Goal: Check status: Check status

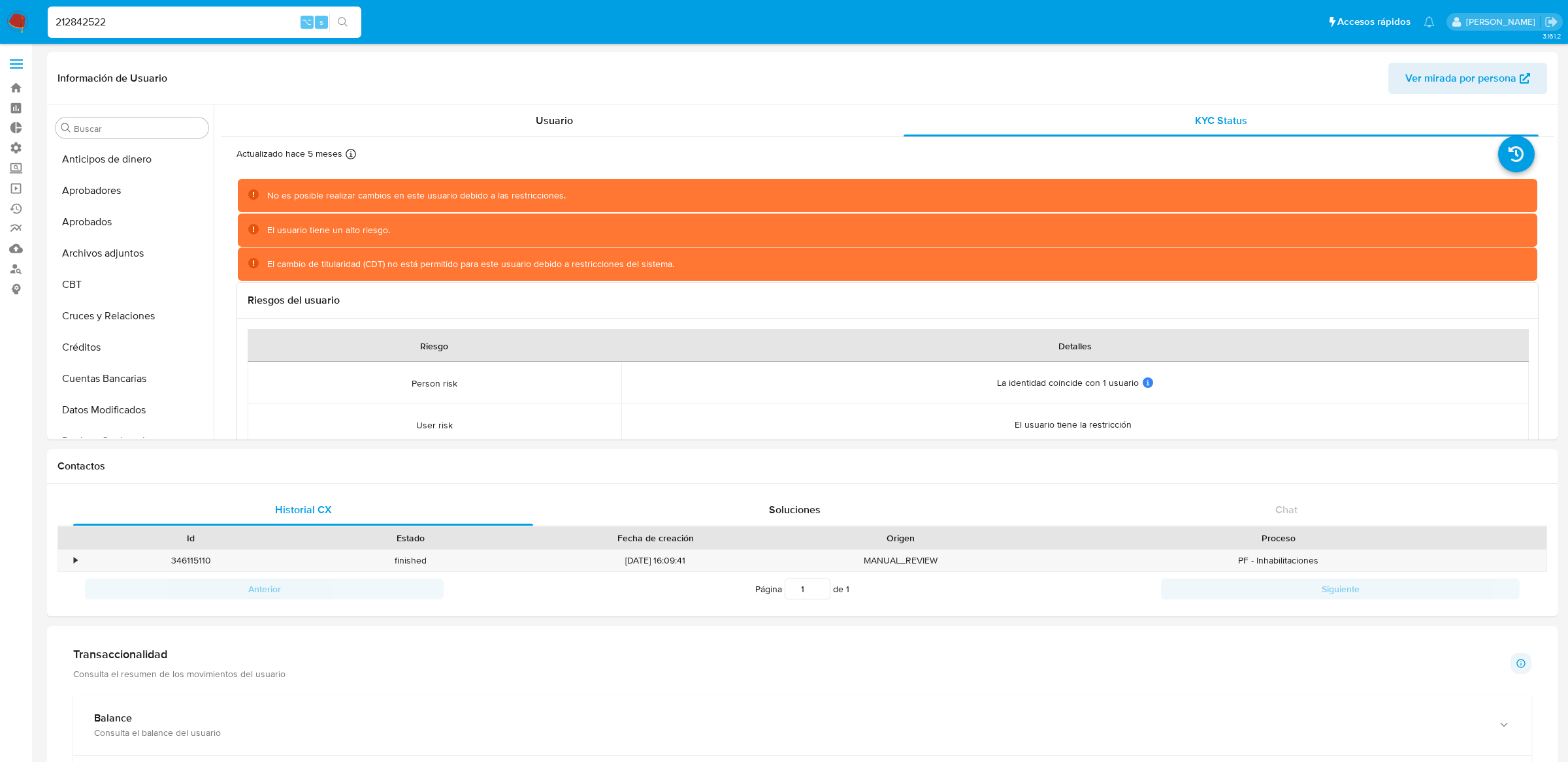
select select "10"
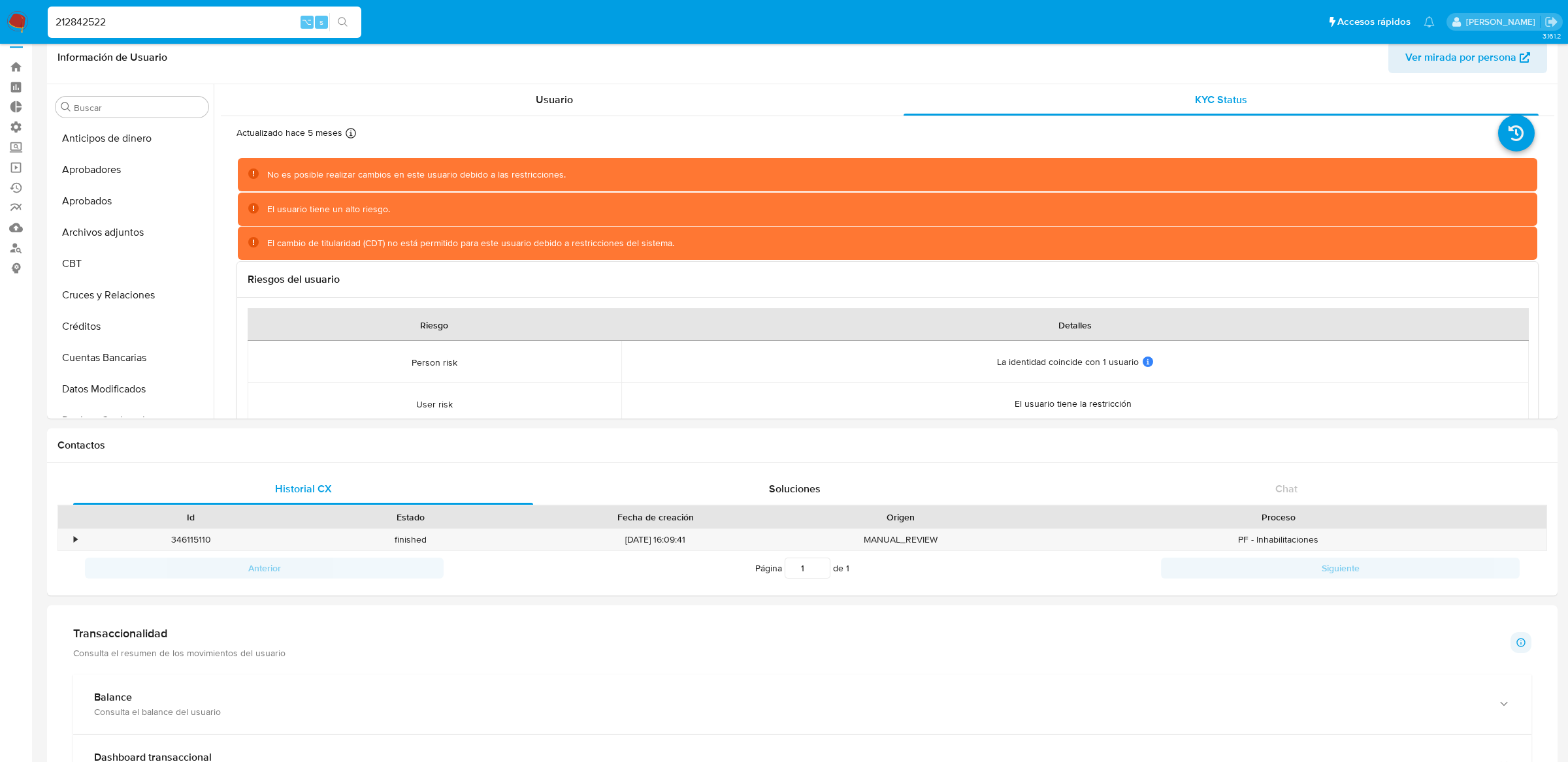
scroll to position [676, 0]
click at [239, 22] on input "212842522" at bounding box center [204, 22] width 313 height 17
paste input "43137777"
type input "243137777"
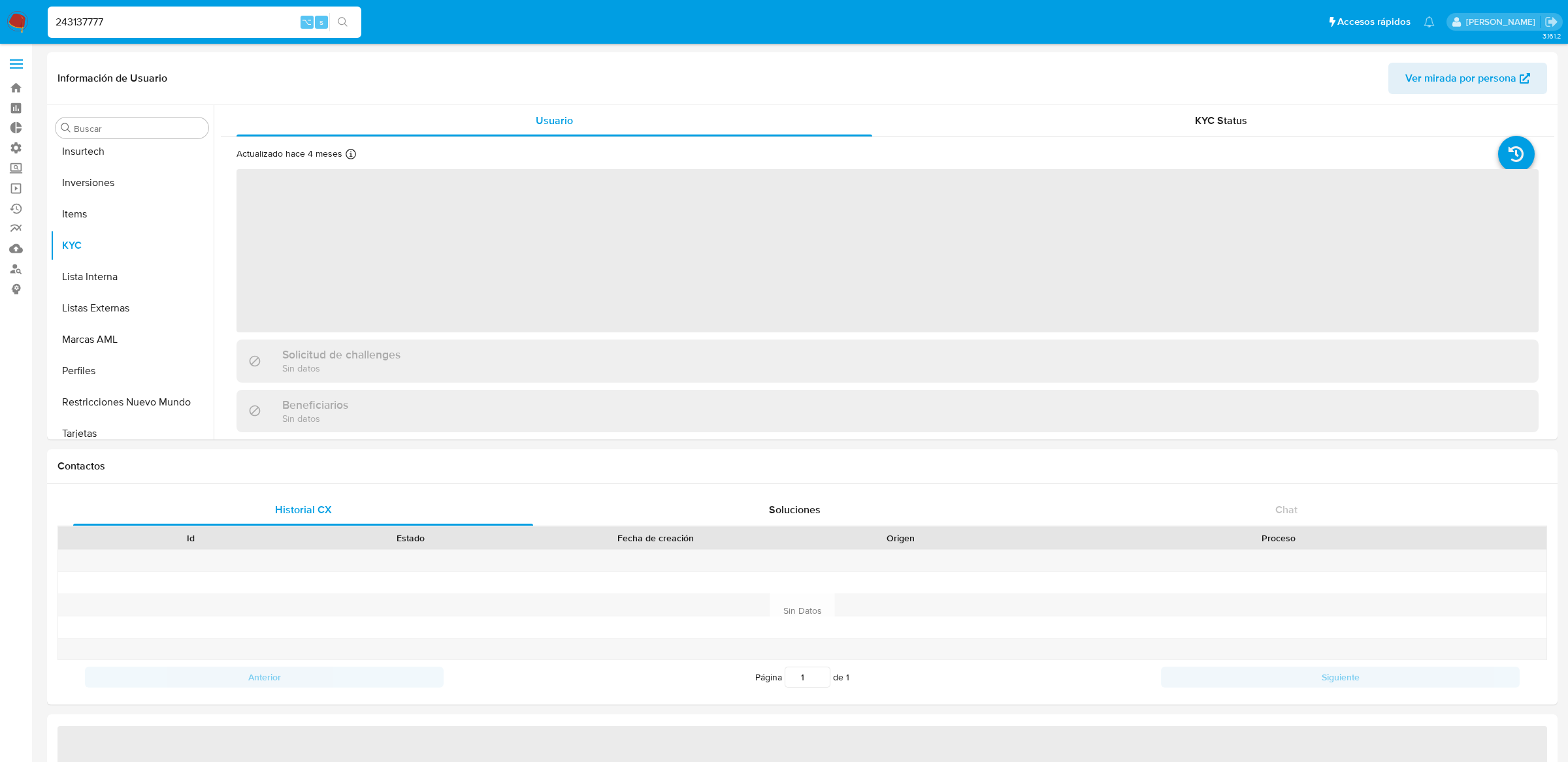
scroll to position [676, 0]
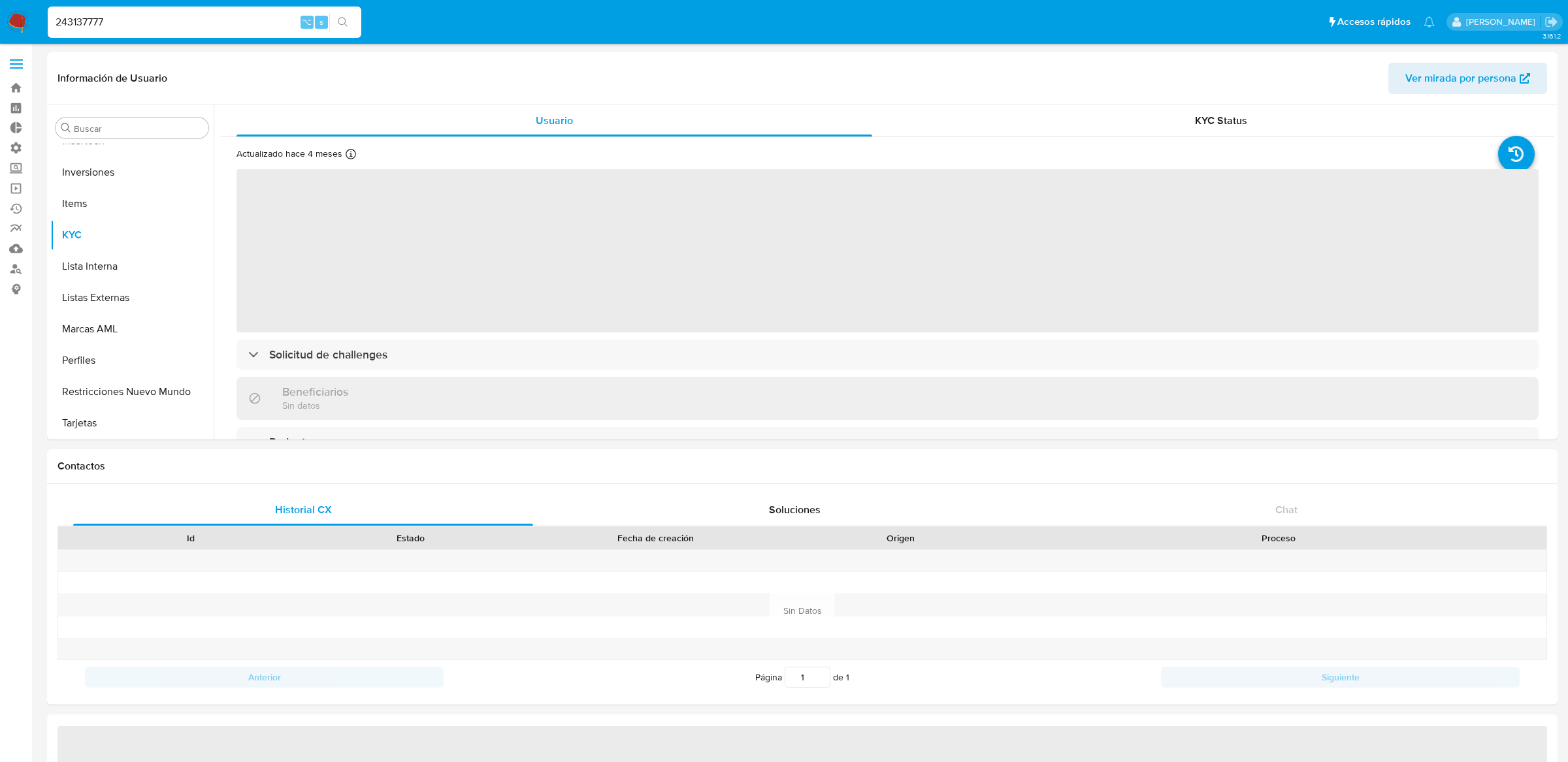
select select "10"
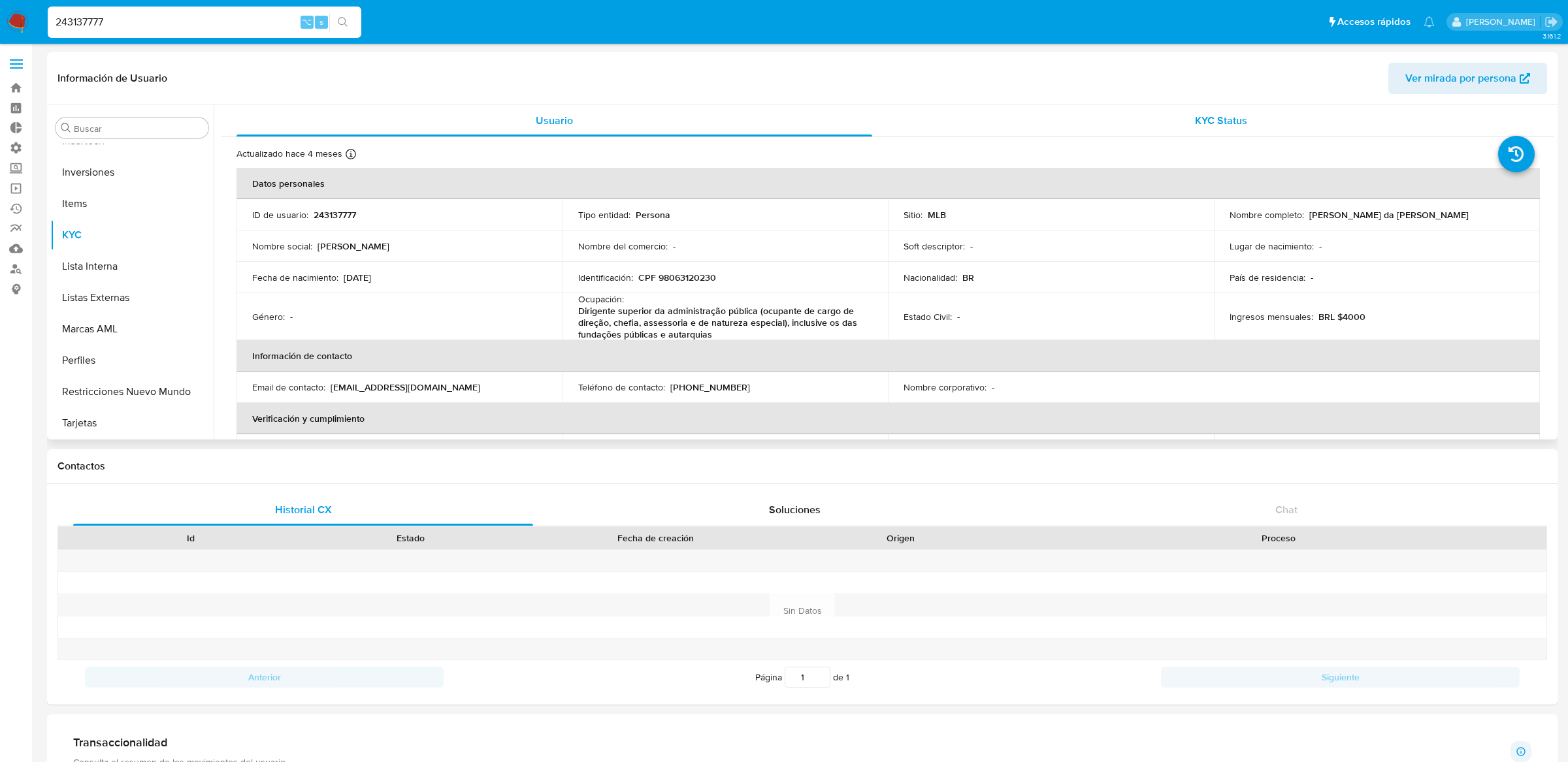
click at [912, 132] on div "KYC Status" at bounding box center [1221, 121] width 636 height 32
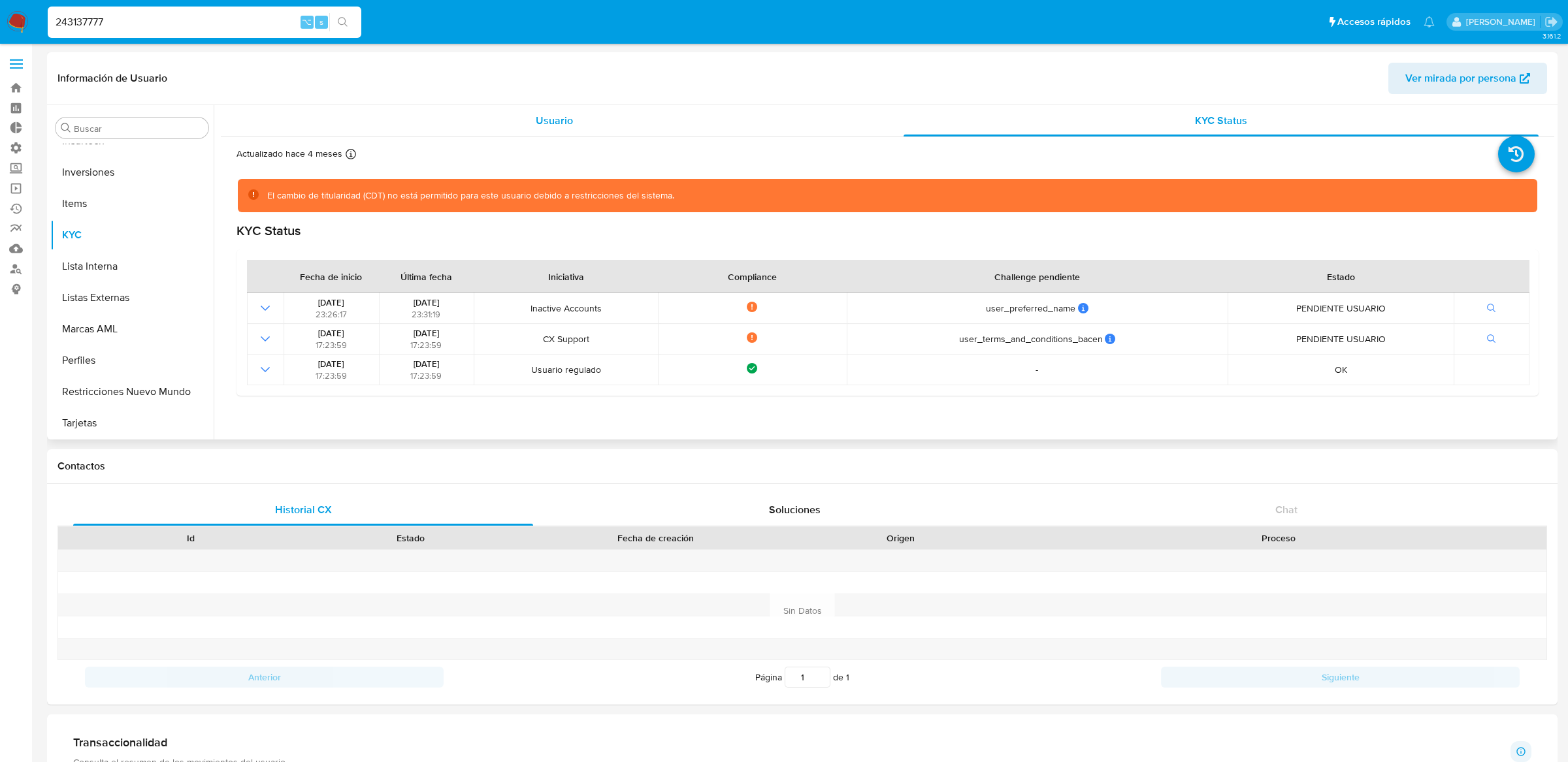
click at [797, 120] on div "Usuario" at bounding box center [554, 121] width 636 height 32
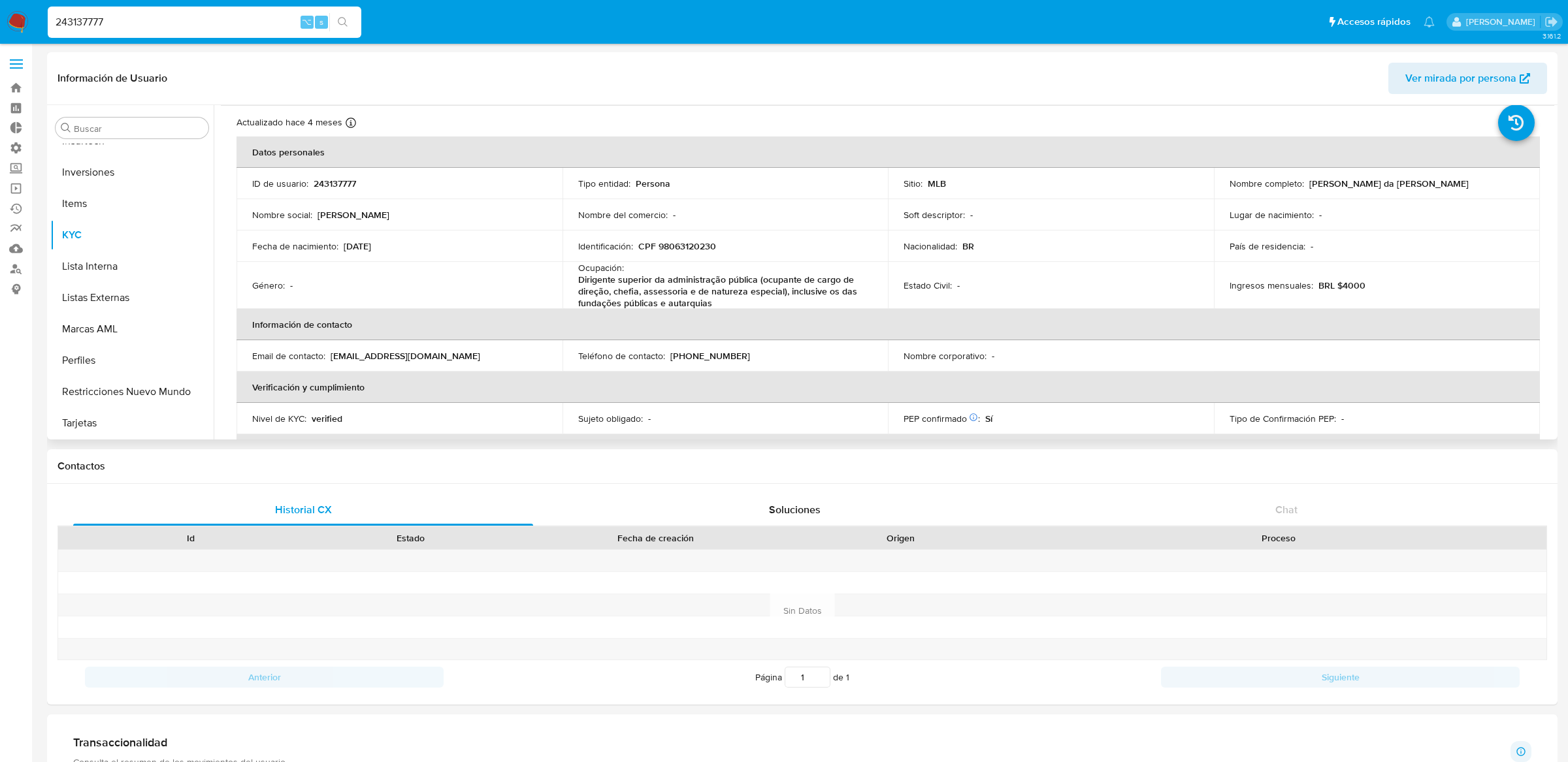
scroll to position [0, 0]
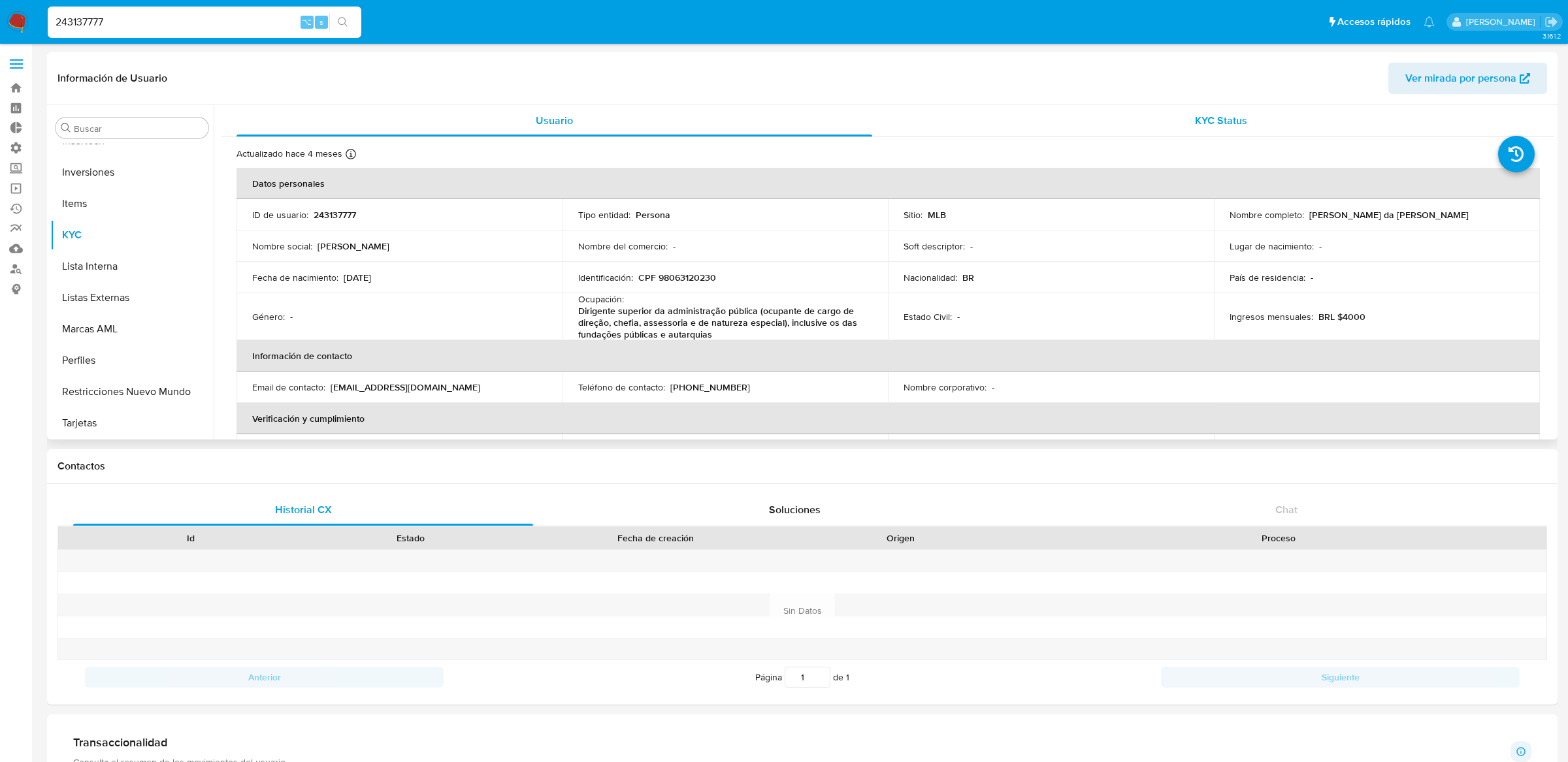
click at [1124, 110] on div "KYC Status" at bounding box center [1221, 121] width 636 height 32
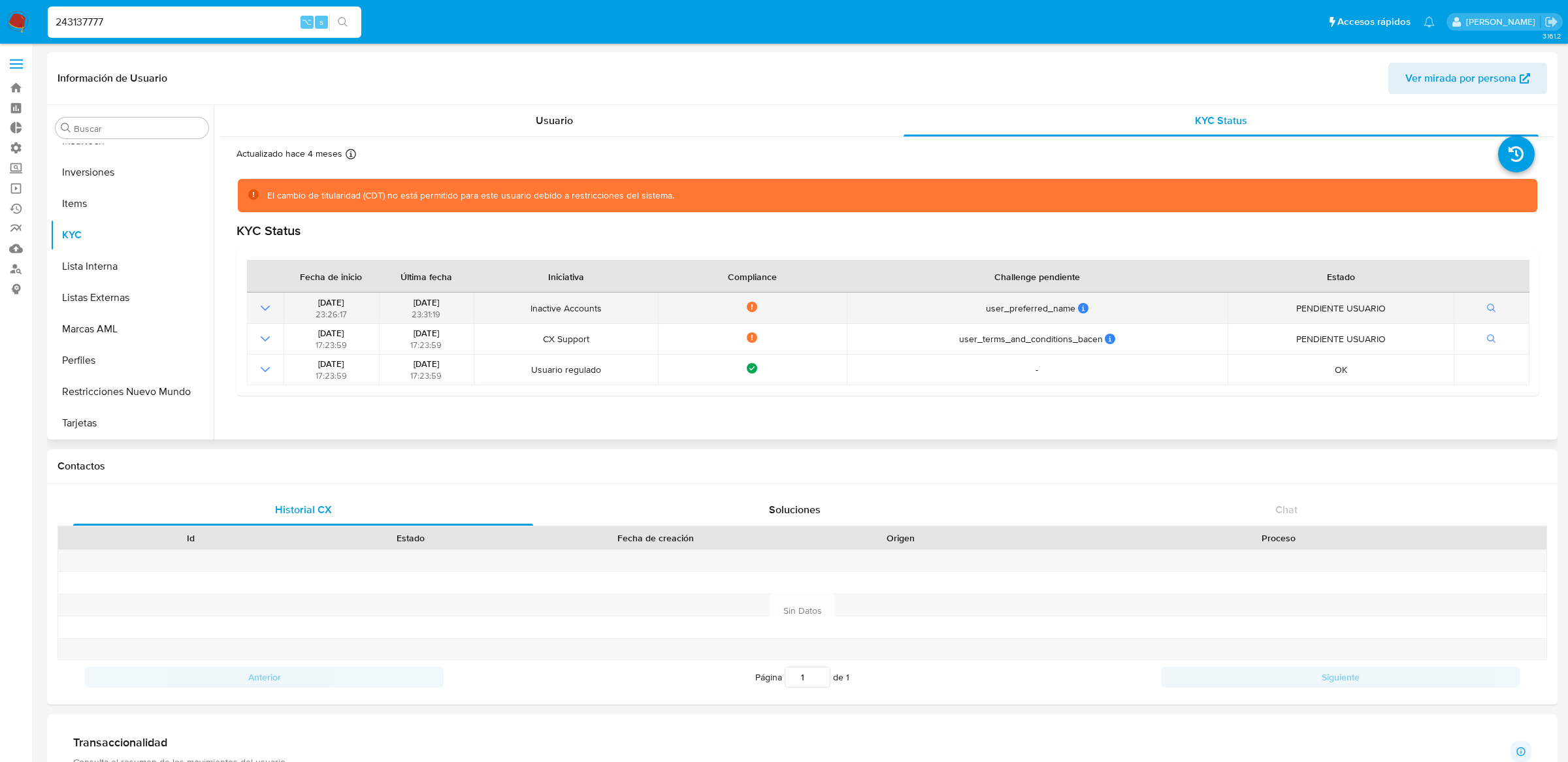
click at [267, 306] on icon "Mostrar operación" at bounding box center [265, 308] width 16 height 16
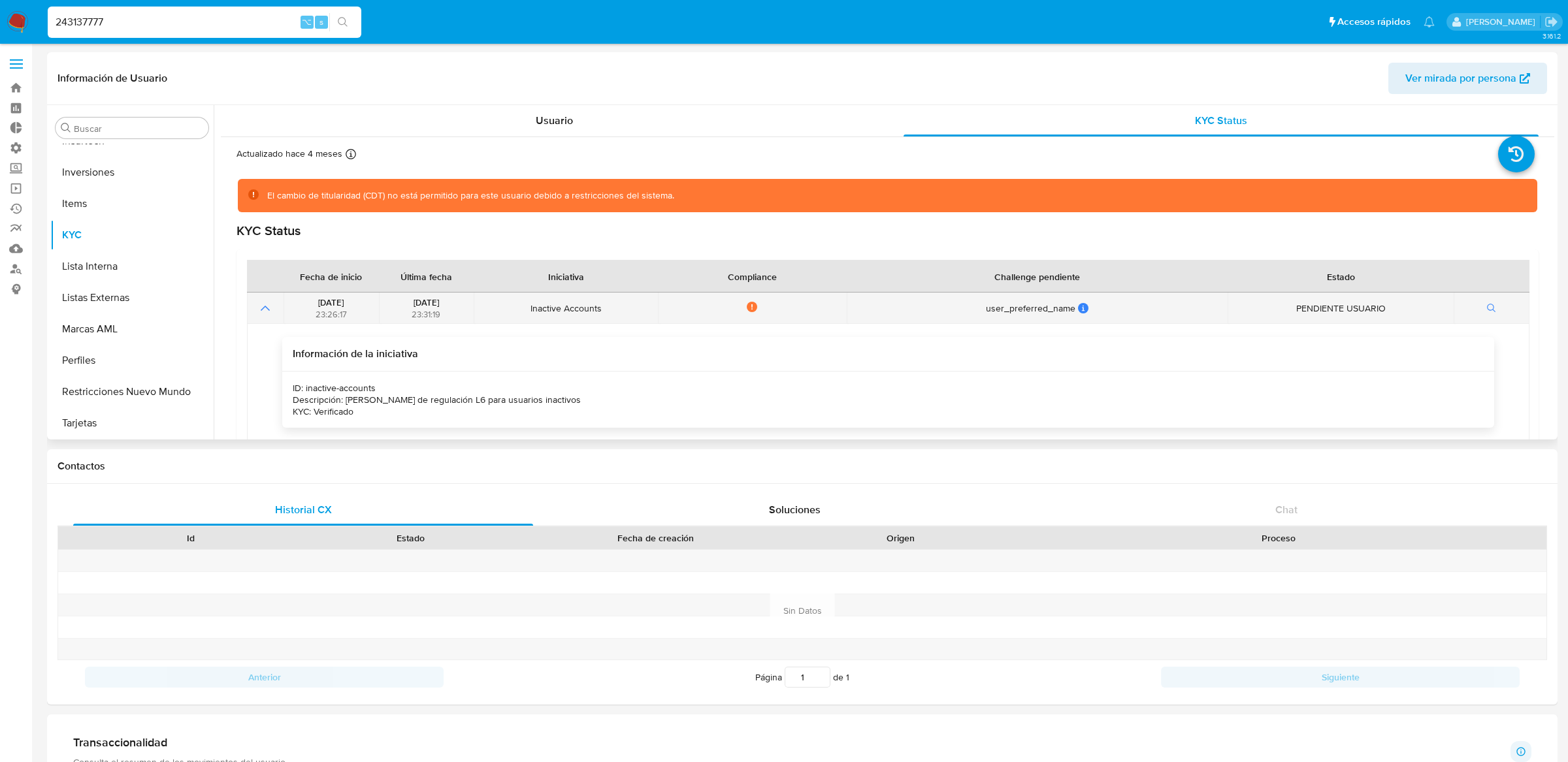
click at [262, 301] on icon "Mostrar operación" at bounding box center [265, 308] width 16 height 16
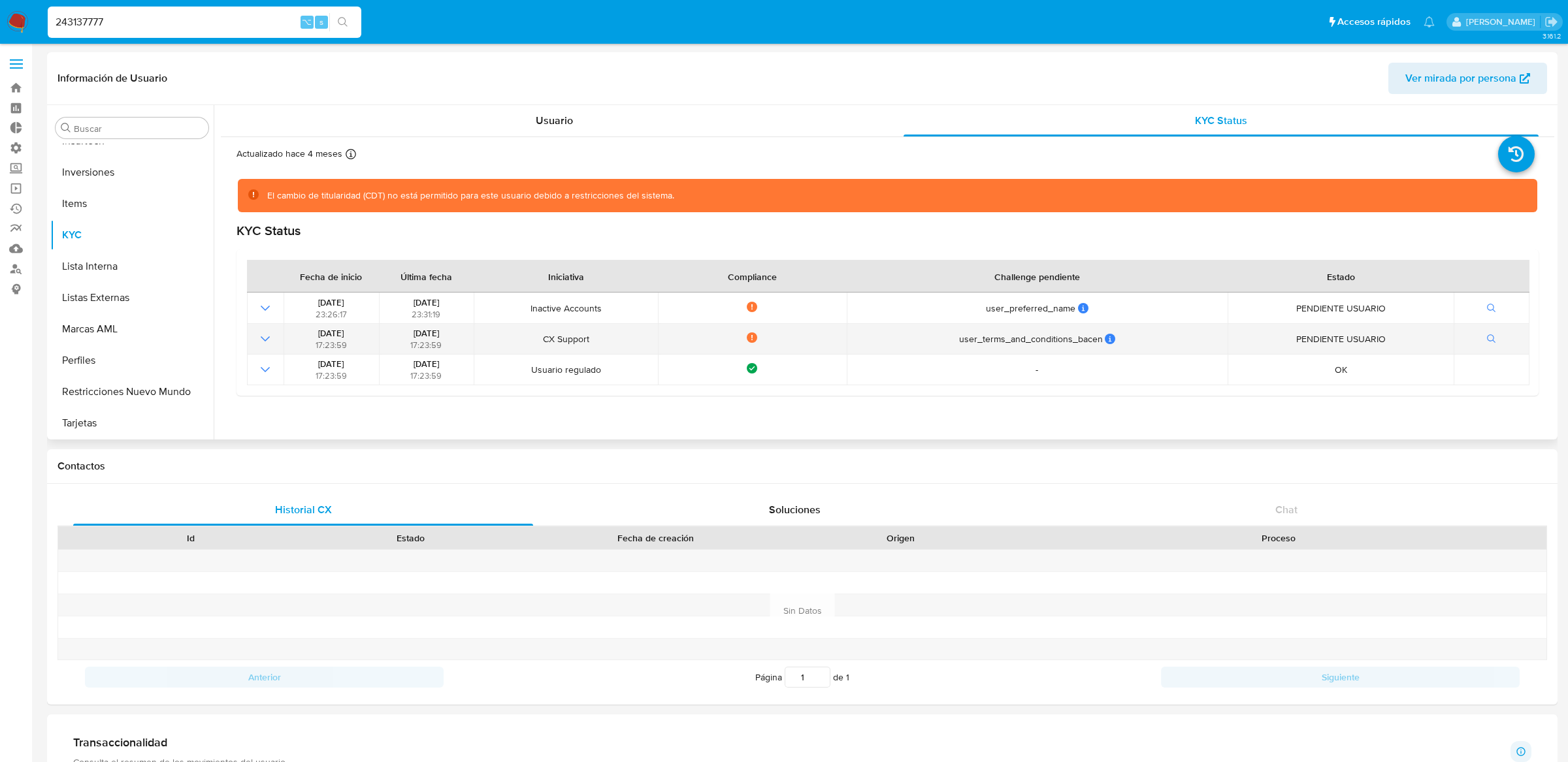
click at [262, 343] on icon "Mostrar operación" at bounding box center [265, 339] width 16 height 16
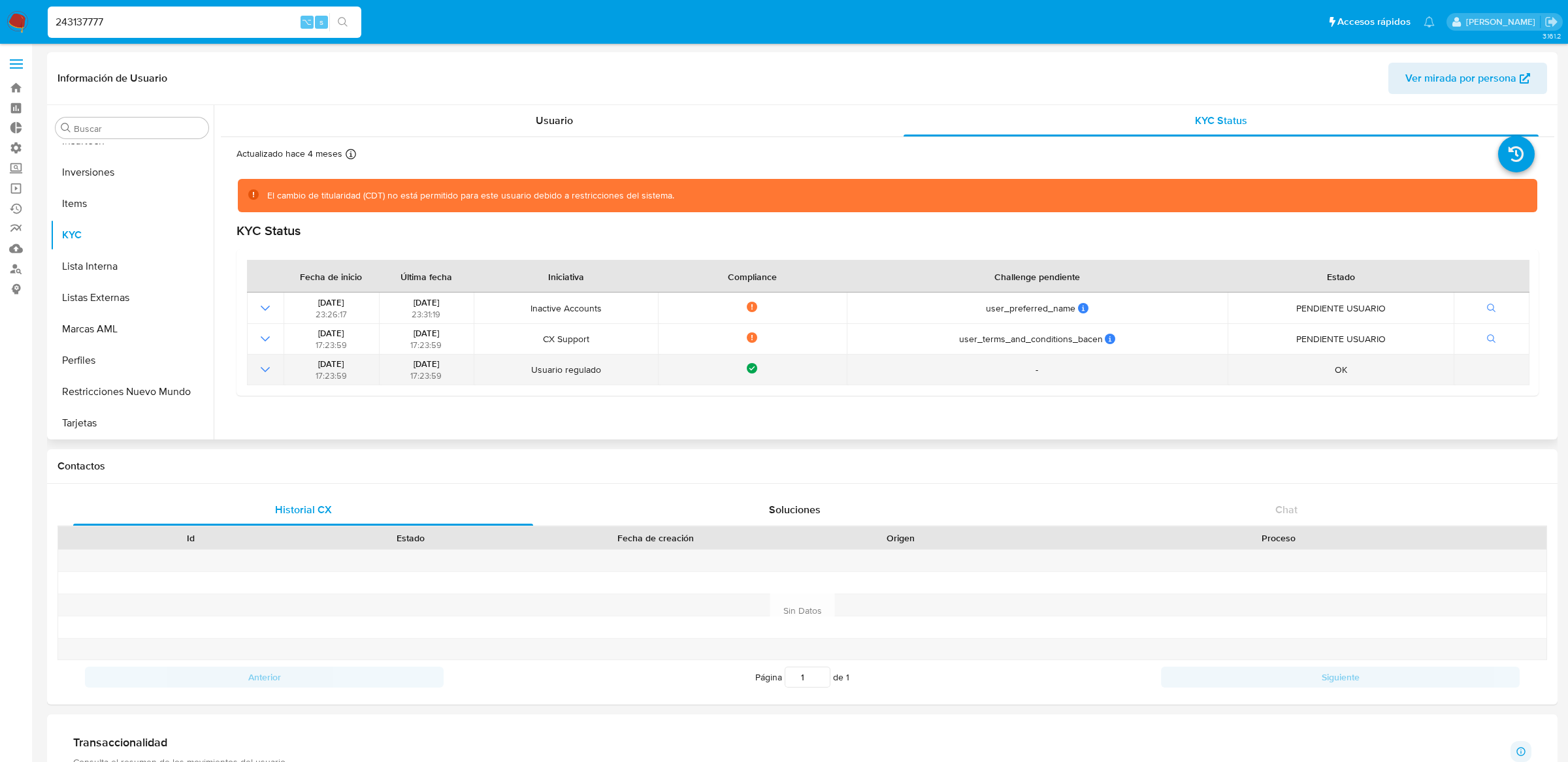
click at [262, 366] on icon "Mostrar operación" at bounding box center [265, 369] width 16 height 16
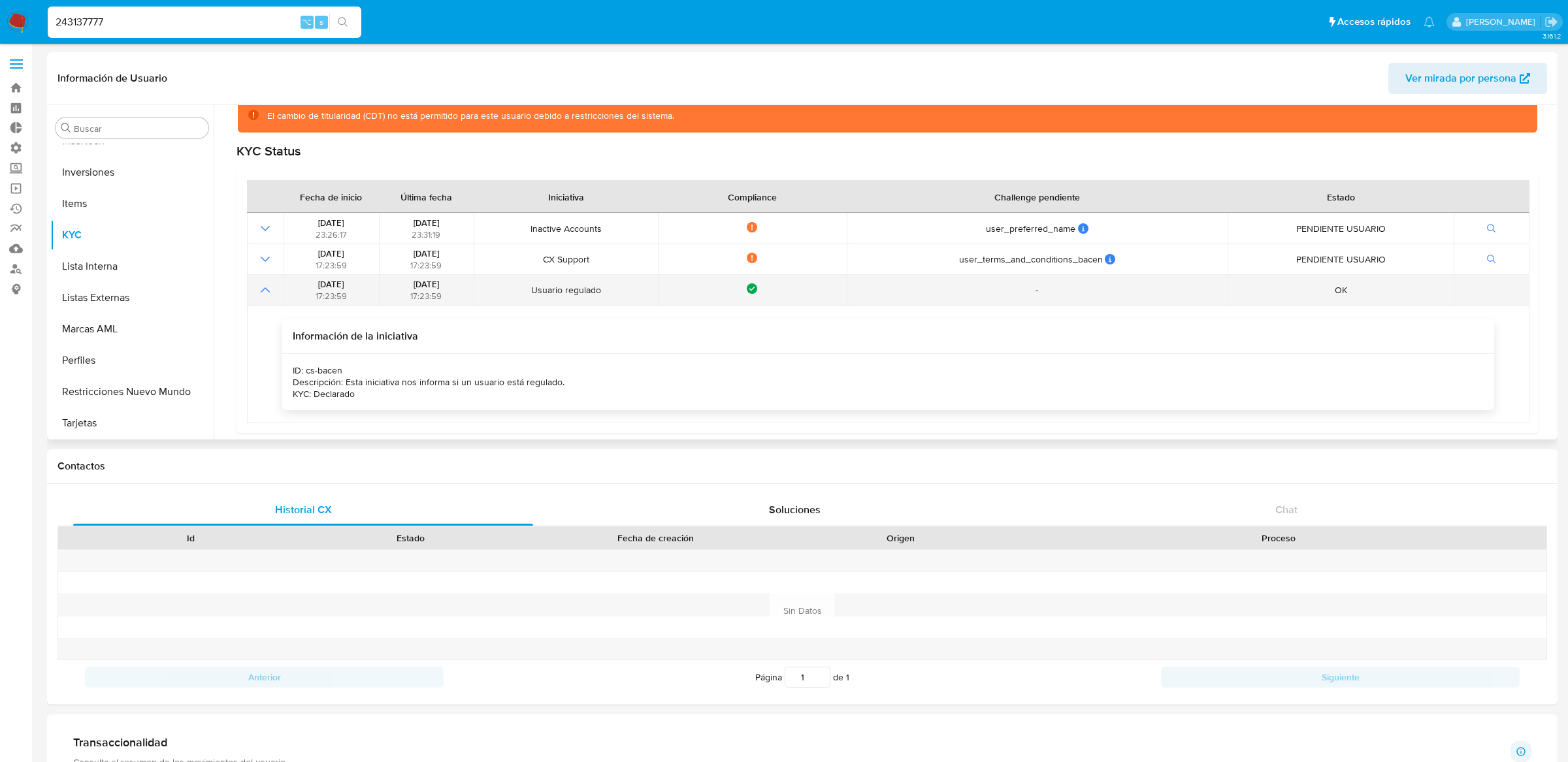
scroll to position [83, 0]
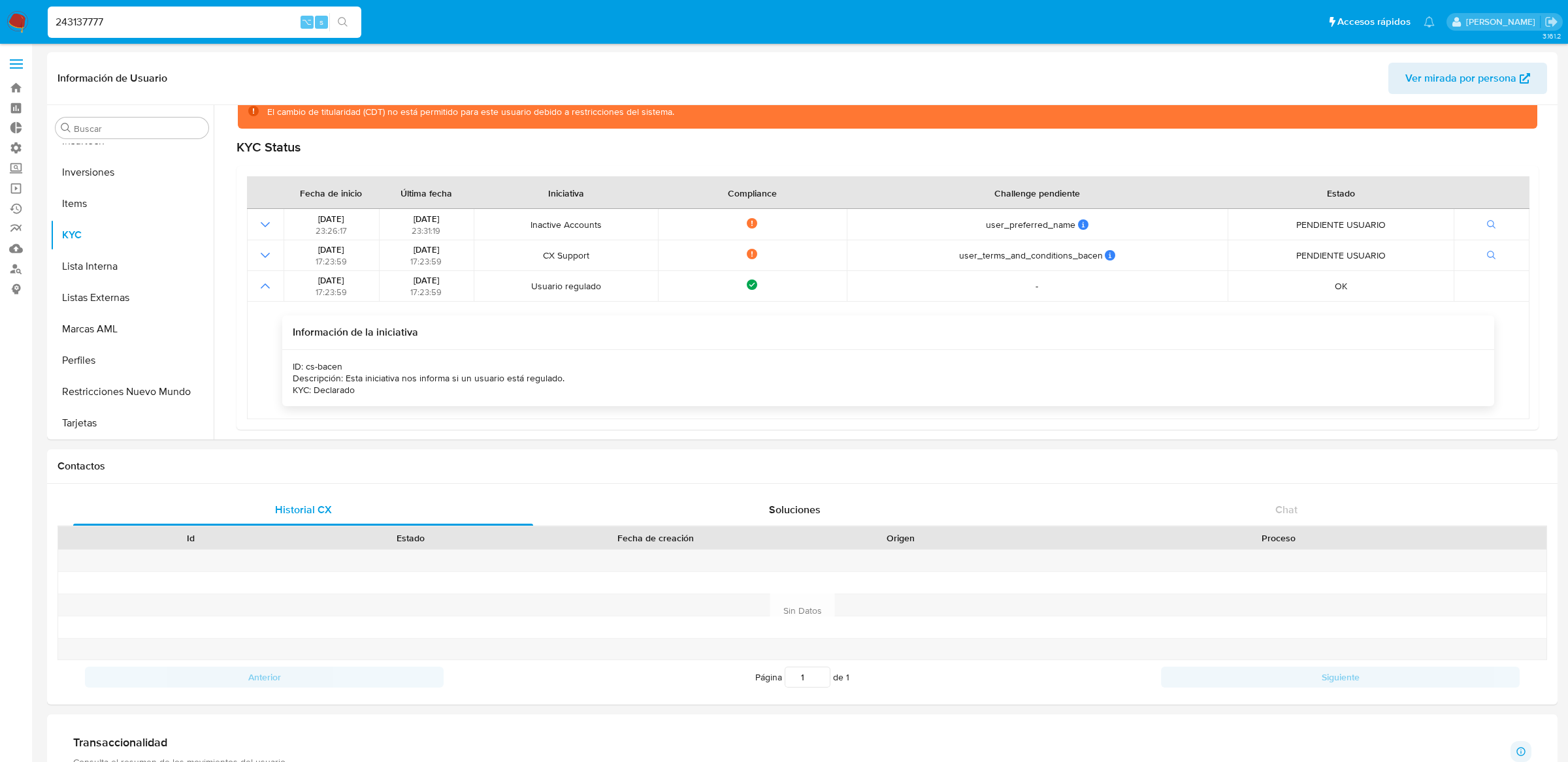
click at [275, 27] on input "243137777" at bounding box center [204, 22] width 313 height 17
paste input "1945266199"
type input "1945266199"
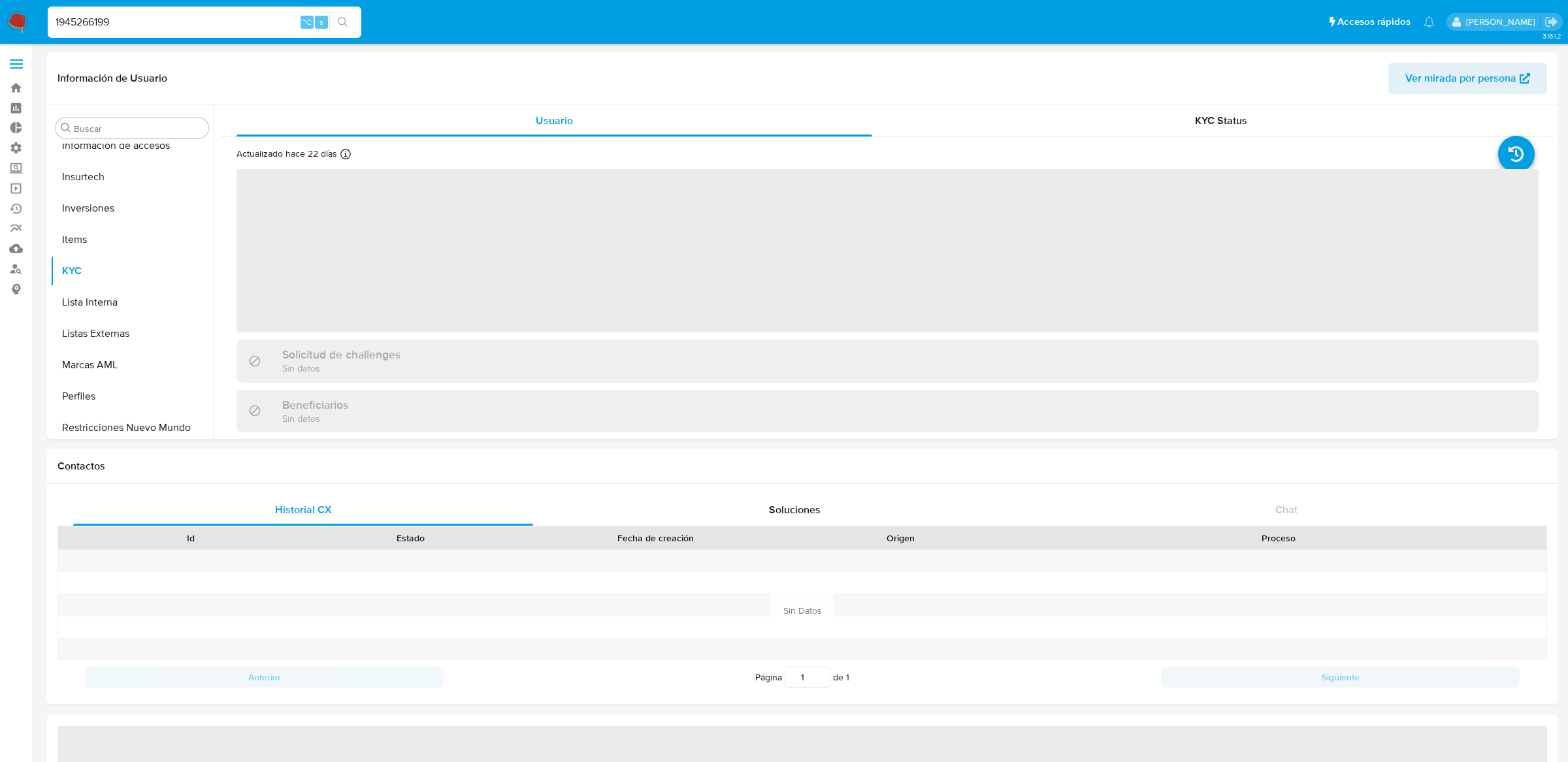
scroll to position [676, 0]
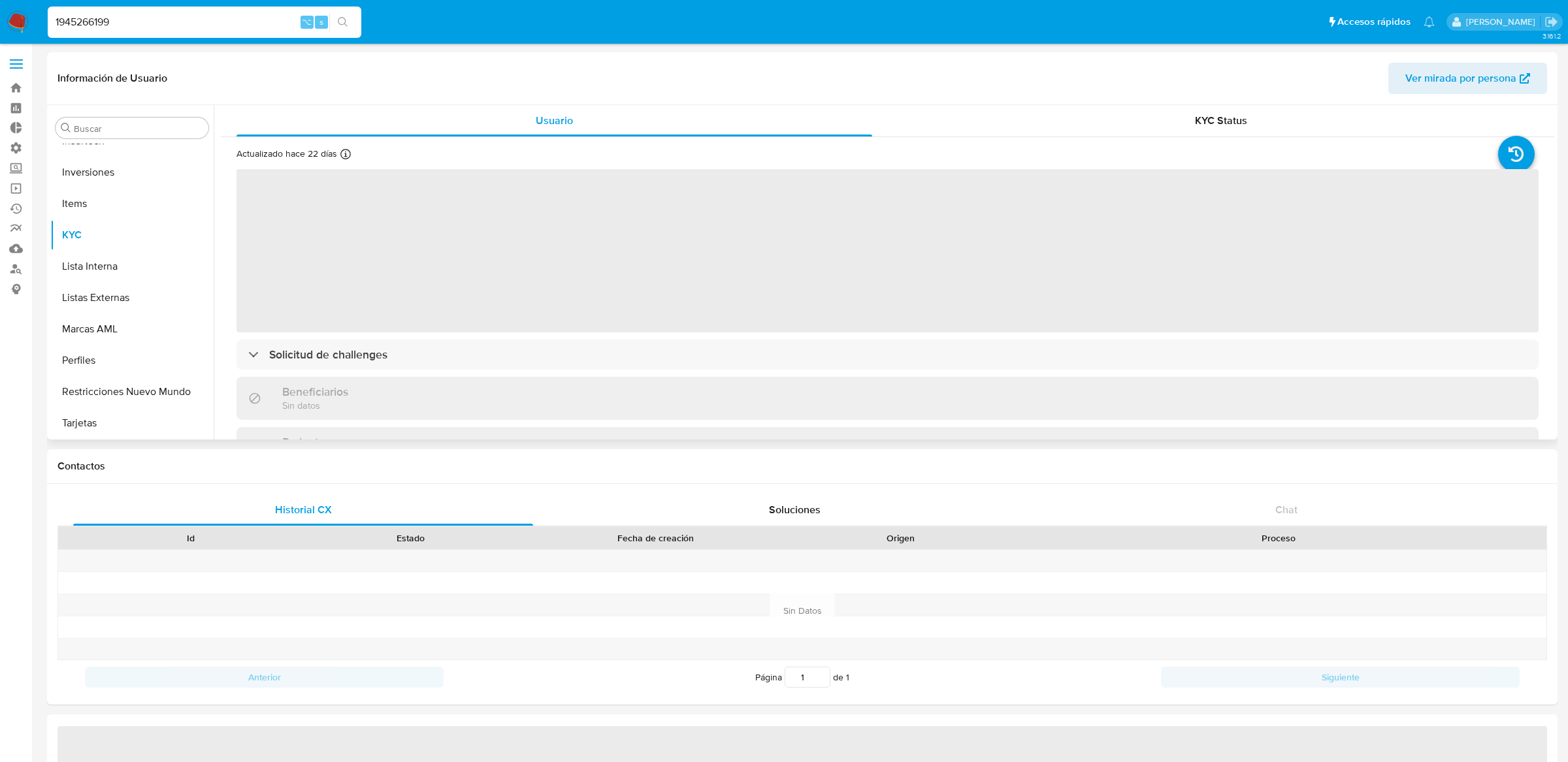
select select "10"
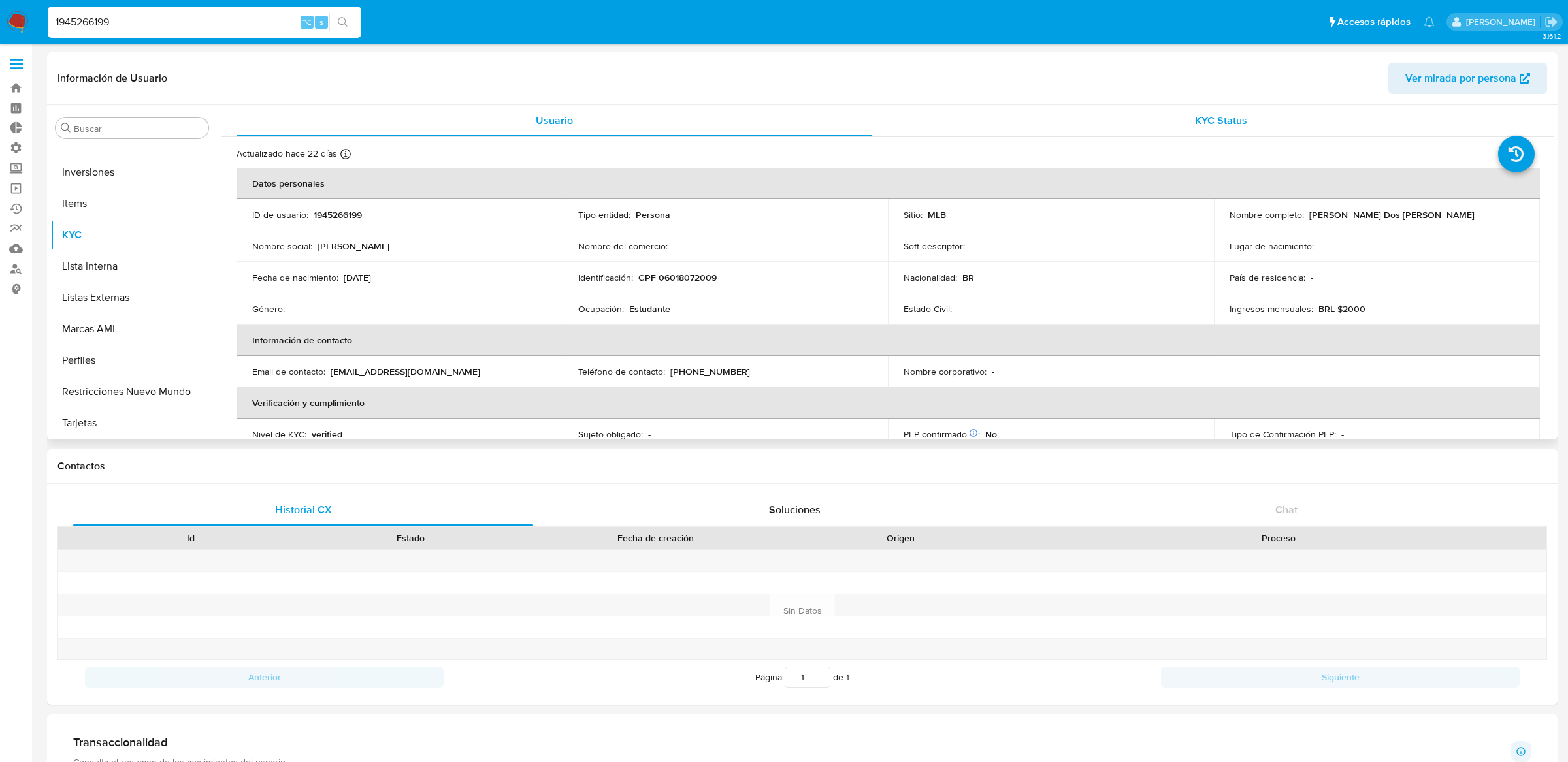
click at [1019, 114] on div "KYC Status" at bounding box center [1221, 121] width 636 height 32
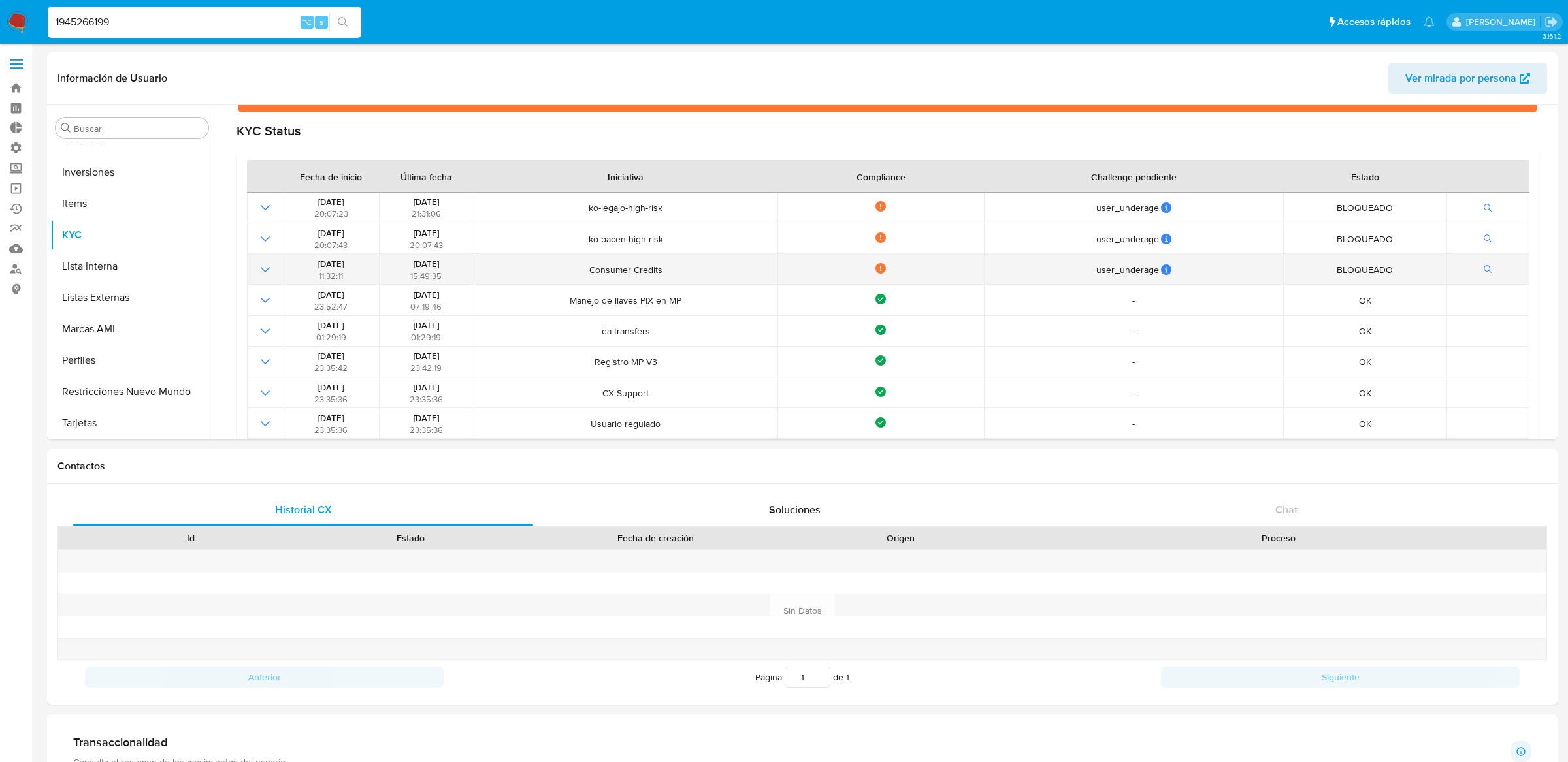
scroll to position [144, 0]
